Goal: Transaction & Acquisition: Subscribe to service/newsletter

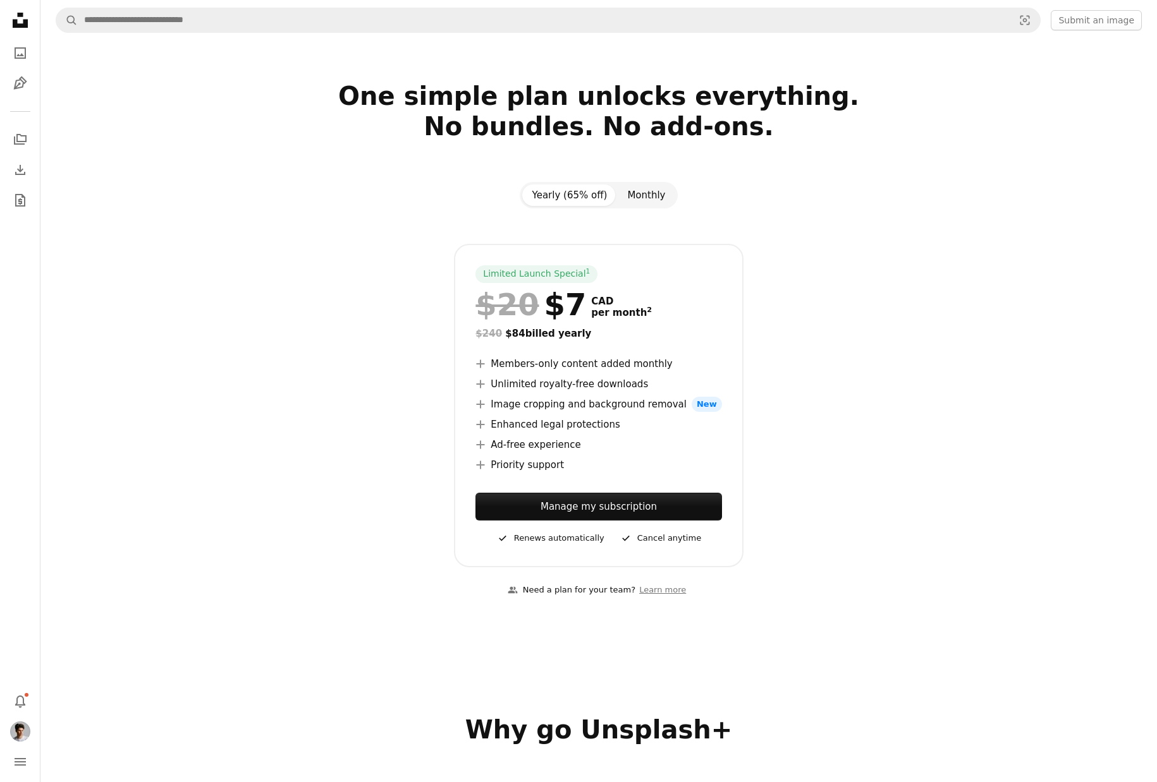
click at [636, 193] on button "Monthly" at bounding box center [646, 195] width 58 height 21
click at [571, 197] on button "Yearly (65% off)" at bounding box center [569, 195] width 95 height 21
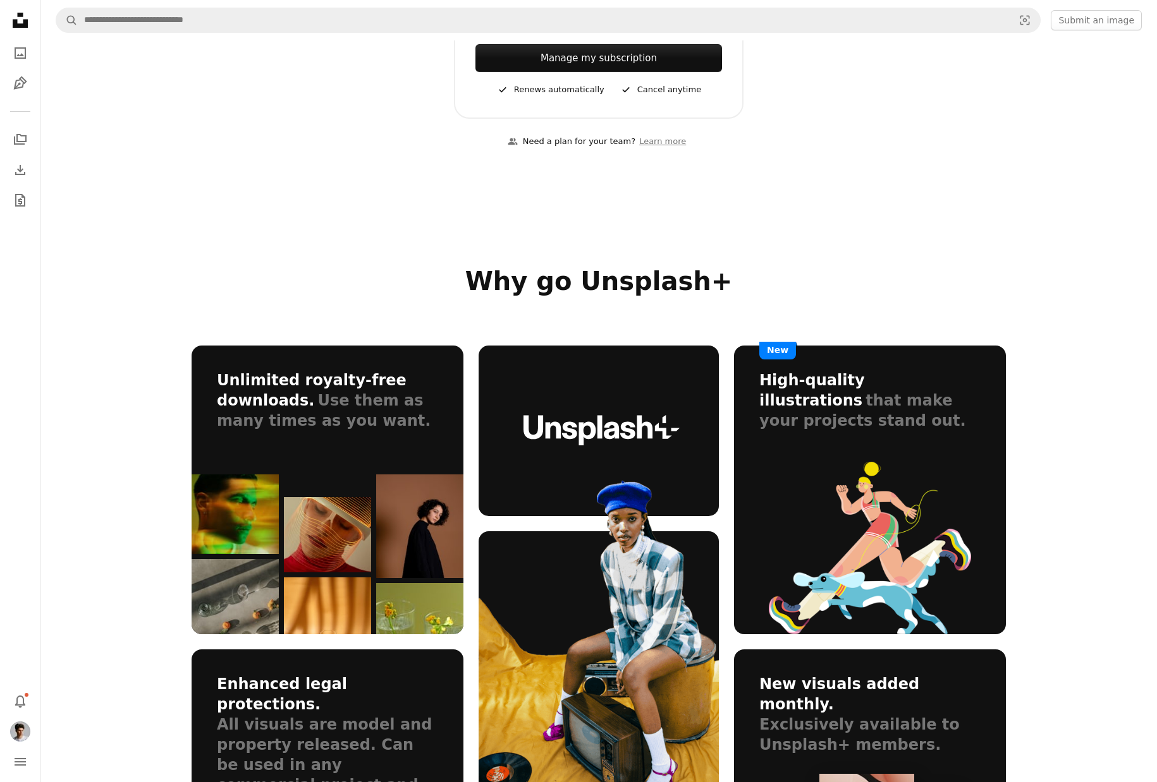
scroll to position [1012, 0]
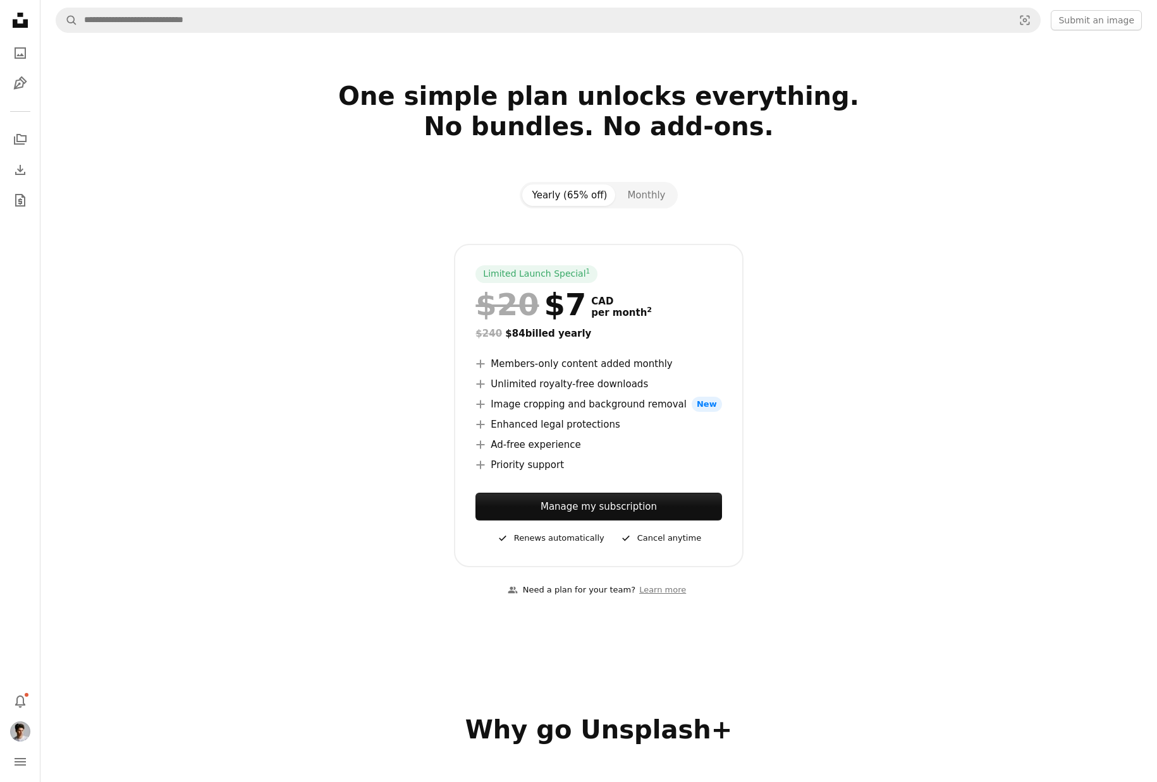
scroll to position [1012, 0]
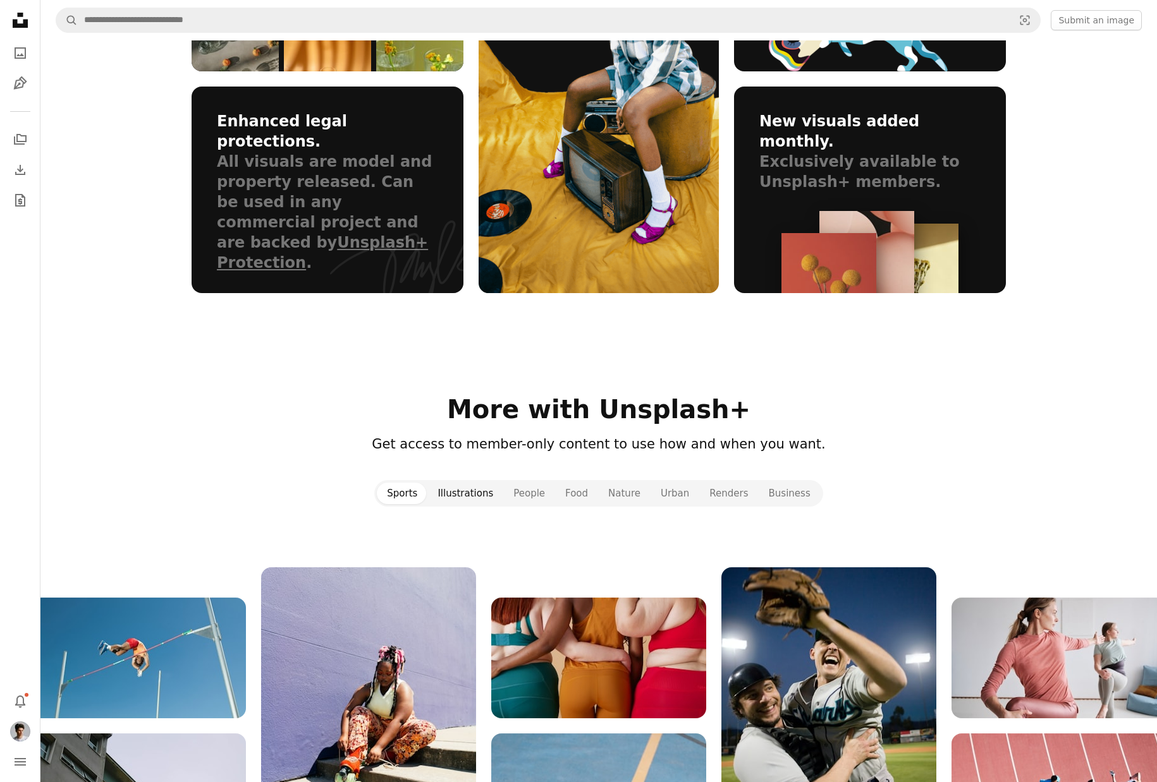
click at [474, 499] on button "Illustrations" at bounding box center [465, 493] width 76 height 21
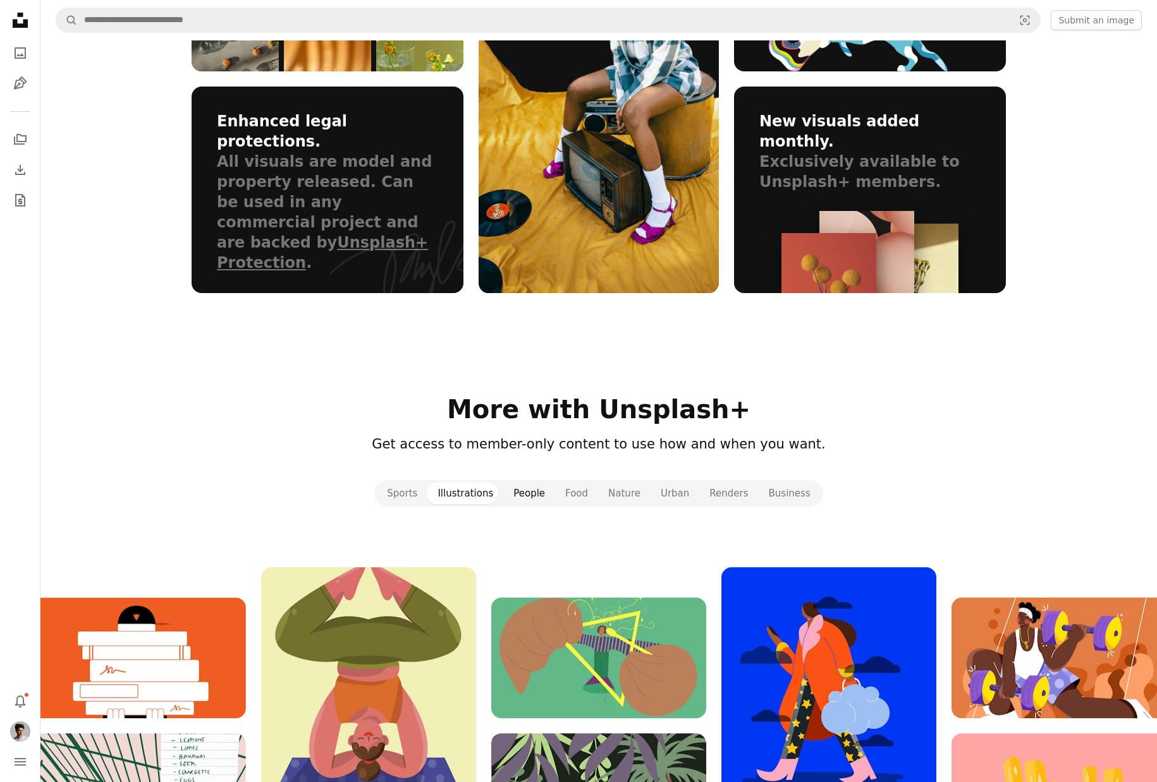
click at [540, 492] on button "People" at bounding box center [529, 493] width 52 height 21
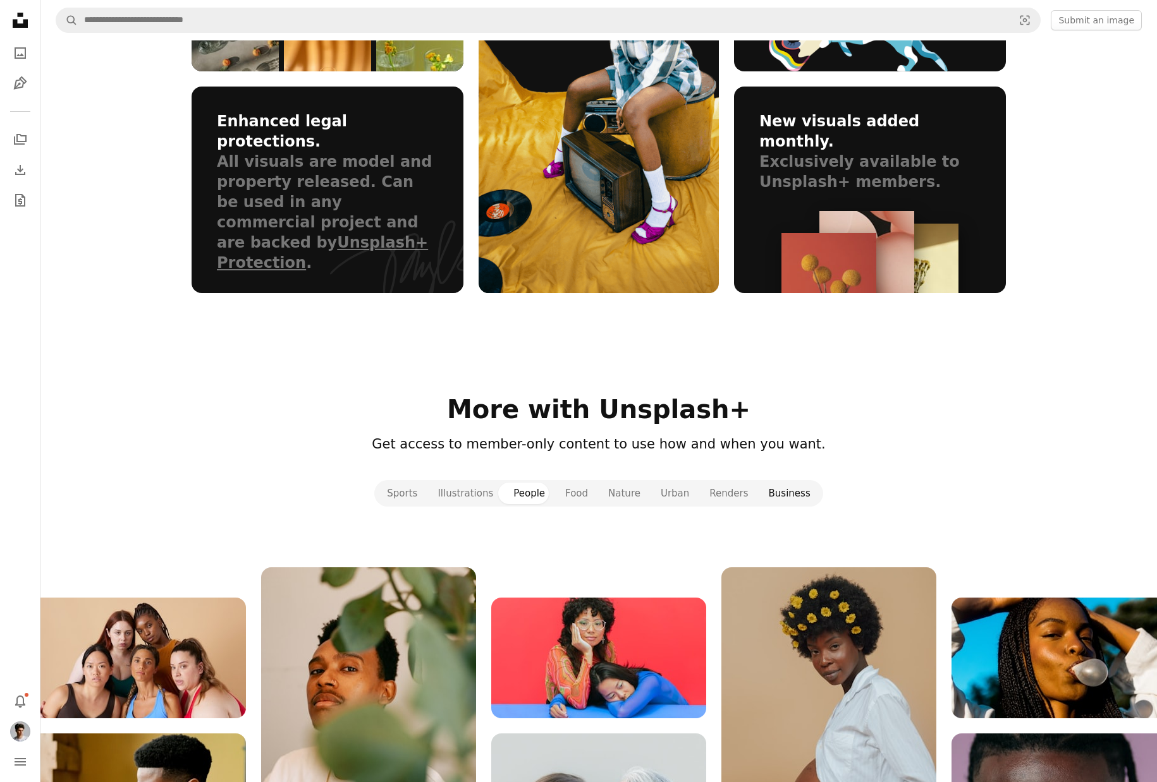
drag, startPoint x: 631, startPoint y: 495, endPoint x: 774, endPoint y: 494, distance: 143.5
click at [632, 494] on button "Nature" at bounding box center [624, 493] width 52 height 21
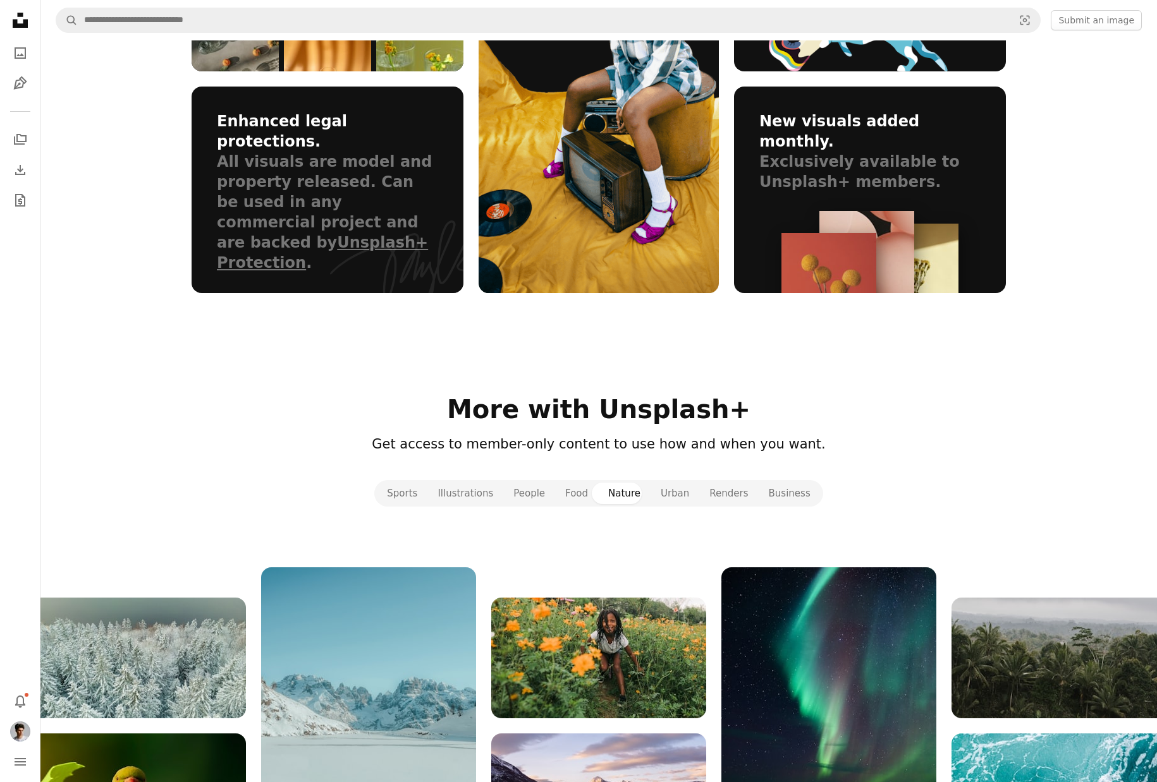
drag, startPoint x: 842, startPoint y: 494, endPoint x: 830, endPoint y: 494, distance: 12.0
click at [834, 494] on div "Sports Illustrations People Food Nature Urban Renders Business" at bounding box center [598, 493] width 814 height 27
drag, startPoint x: 791, startPoint y: 495, endPoint x: 844, endPoint y: 499, distance: 53.2
click at [791, 496] on button "Business" at bounding box center [789, 493] width 62 height 21
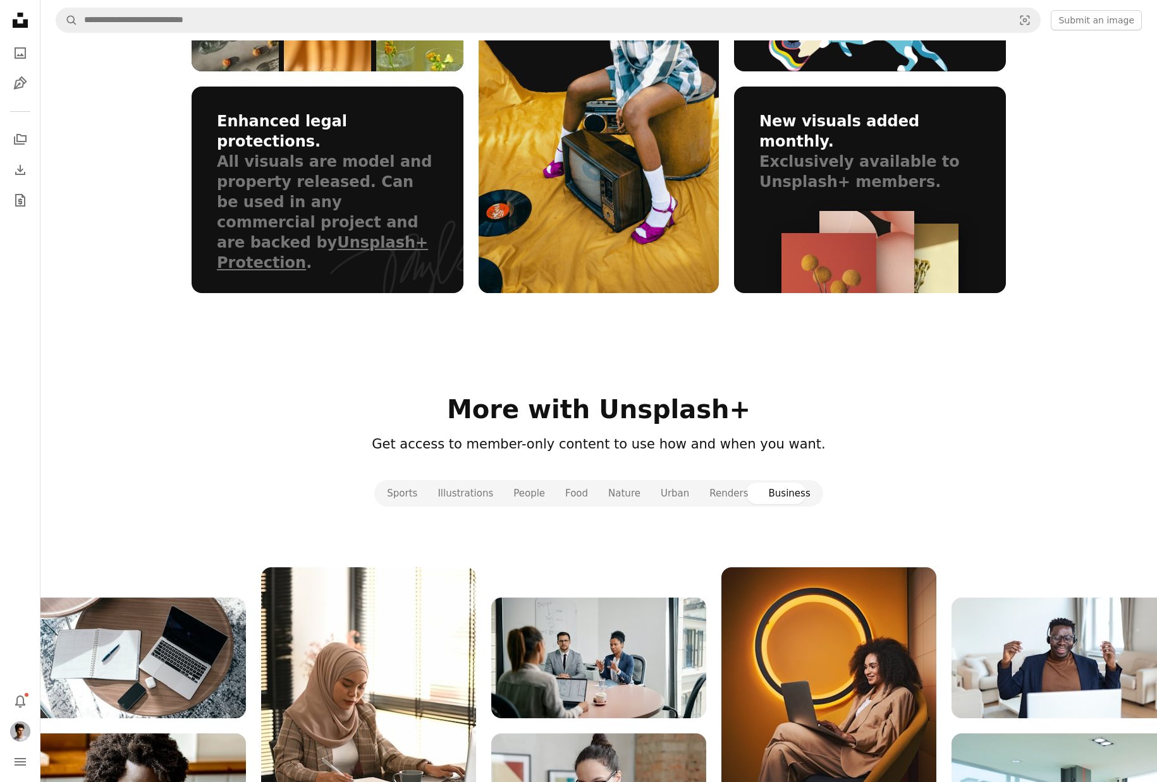
drag, startPoint x: 418, startPoint y: 489, endPoint x: 693, endPoint y: 472, distance: 276.1
click at [418, 489] on button "Sports" at bounding box center [402, 493] width 51 height 21
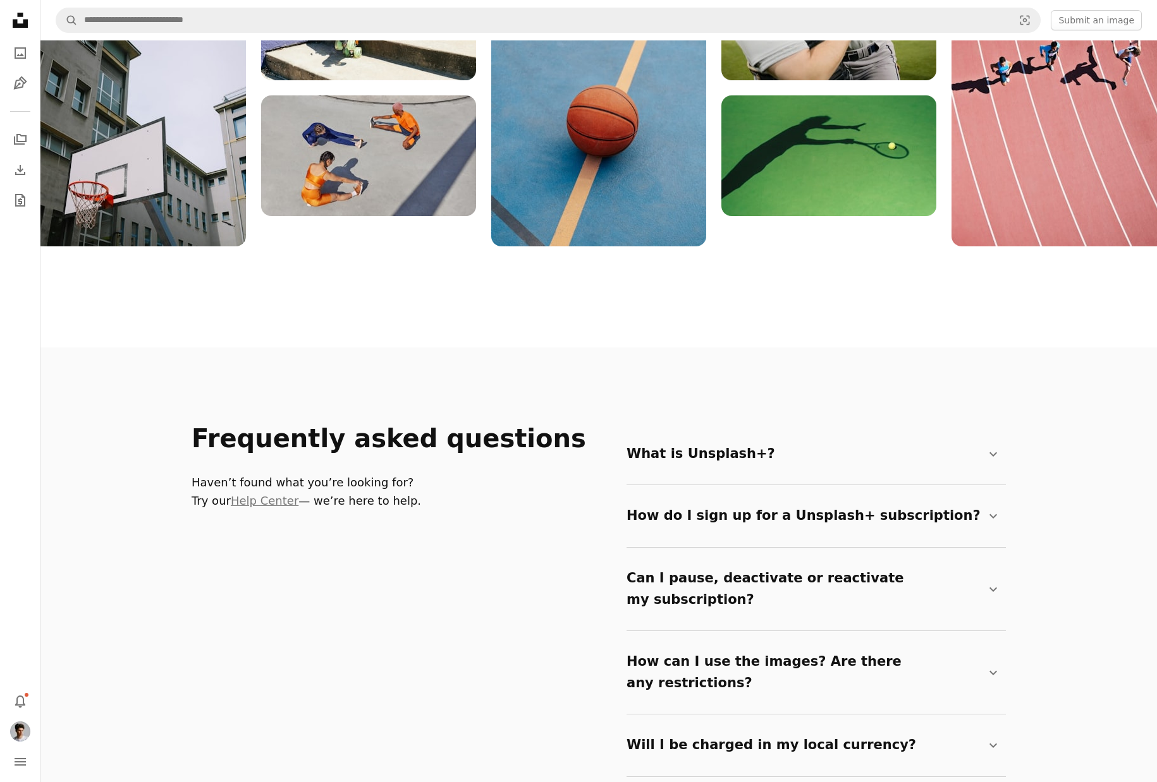
scroll to position [1887, 0]
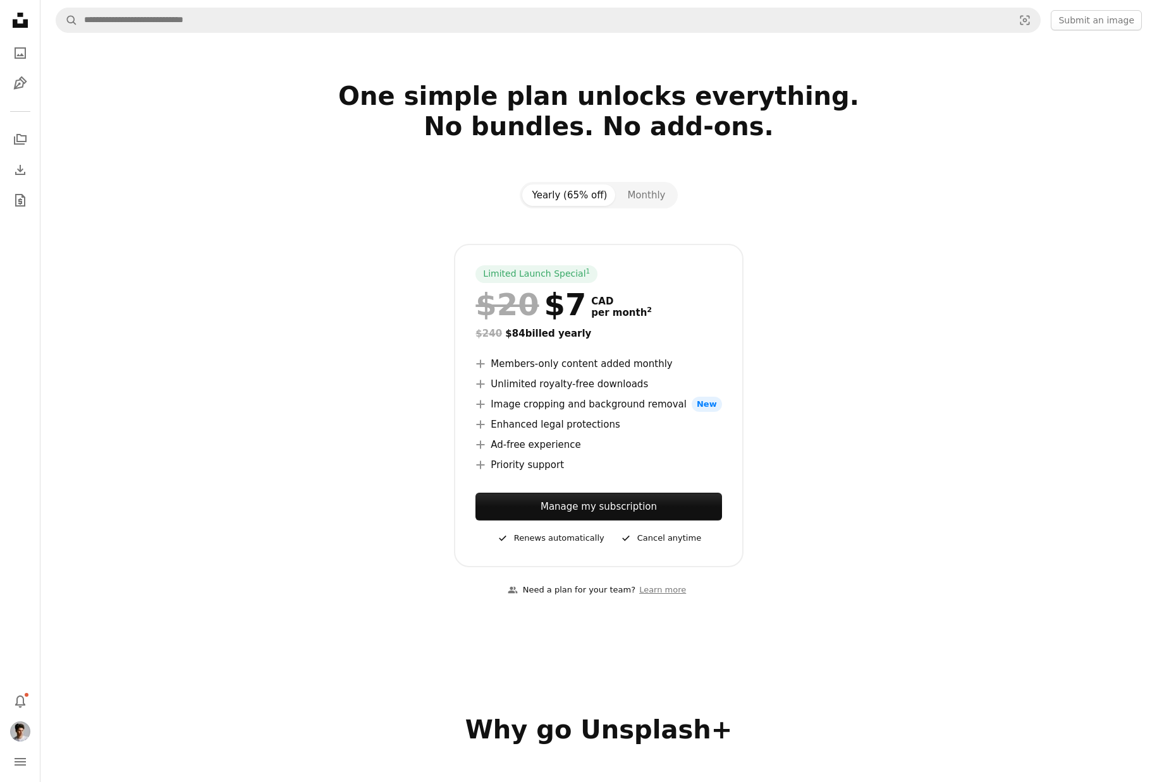
click at [560, 190] on button "Yearly (65% off)" at bounding box center [569, 195] width 95 height 21
click at [635, 191] on button "Monthly" at bounding box center [646, 195] width 58 height 21
drag, startPoint x: 559, startPoint y: 197, endPoint x: 571, endPoint y: 209, distance: 16.5
click at [559, 197] on button "Yearly (65% off)" at bounding box center [569, 195] width 95 height 21
click at [642, 190] on button "Monthly" at bounding box center [646, 195] width 58 height 21
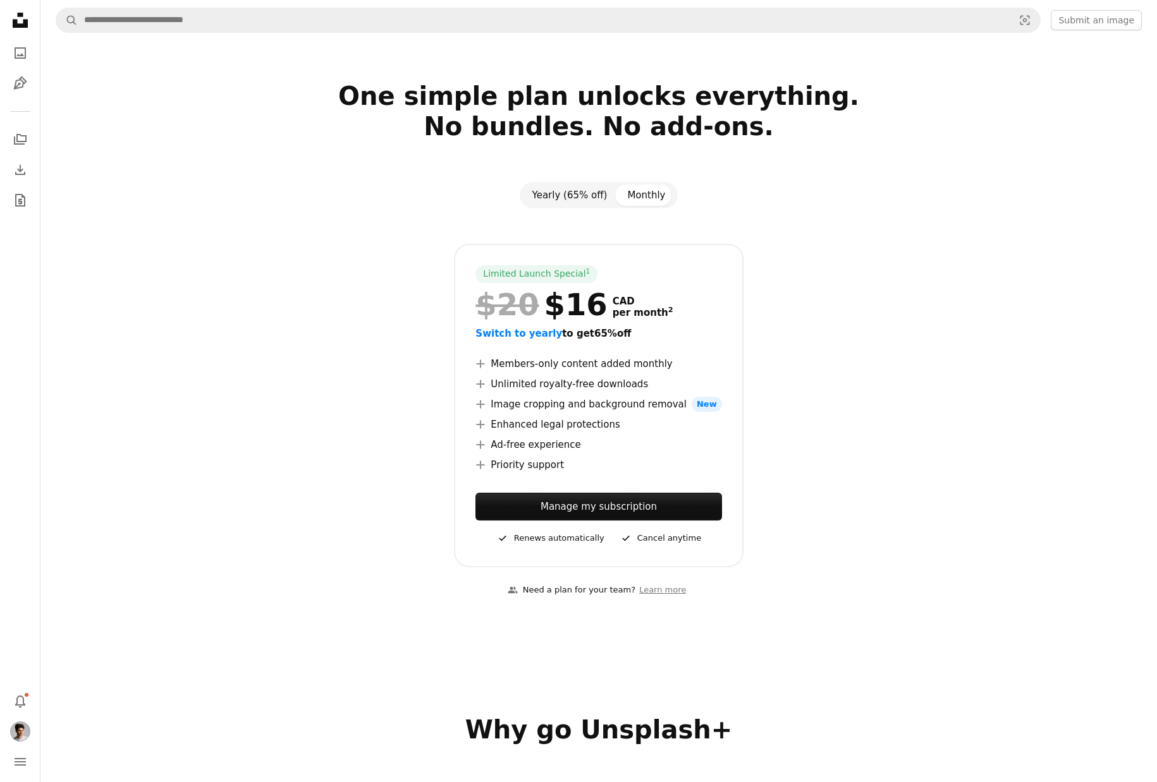
click at [569, 198] on button "Yearly (65% off)" at bounding box center [569, 195] width 95 height 21
